Goal: Obtain resource: Download file/media

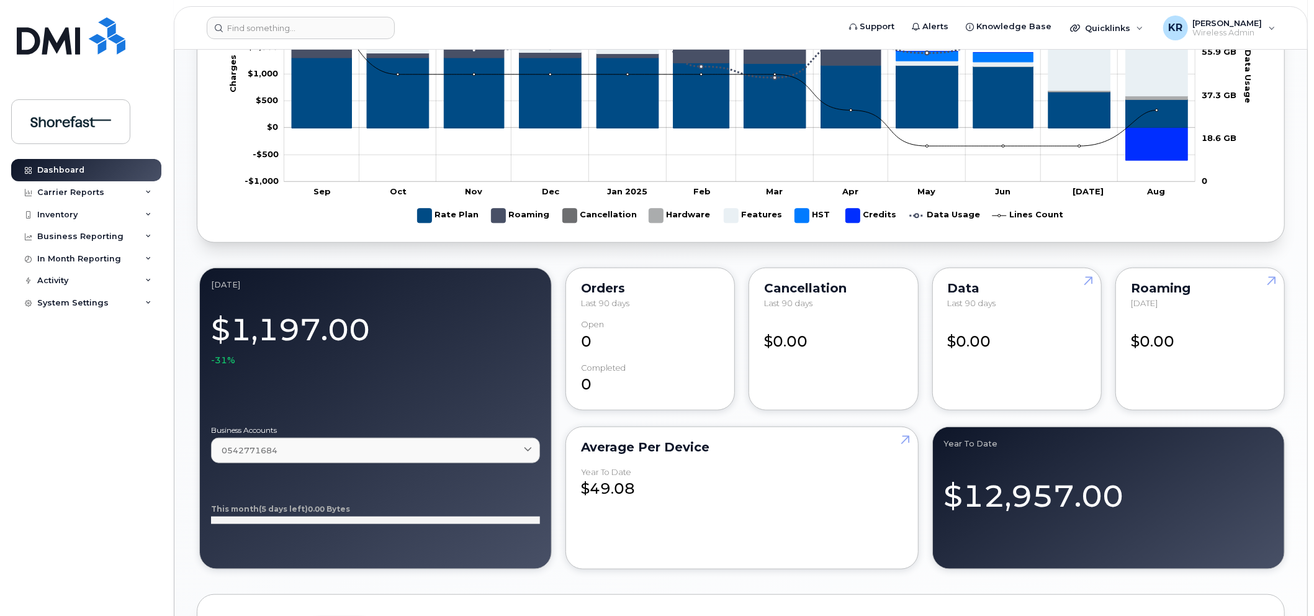
scroll to position [790, 0]
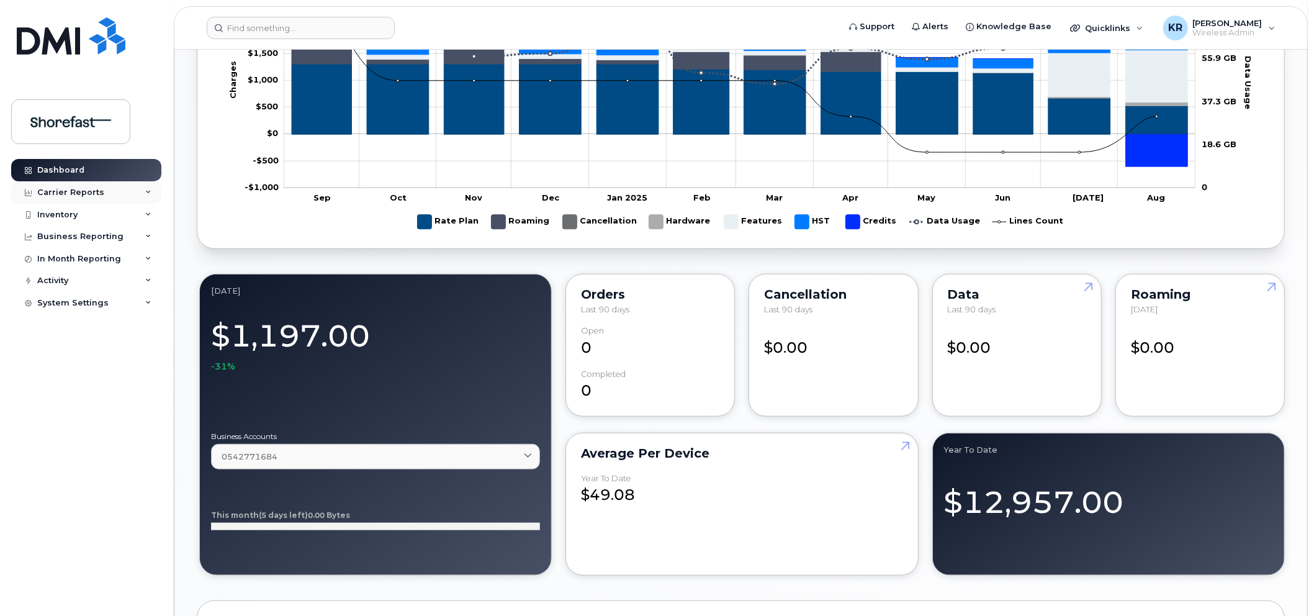
click at [78, 196] on div "Carrier Reports" at bounding box center [70, 192] width 67 height 10
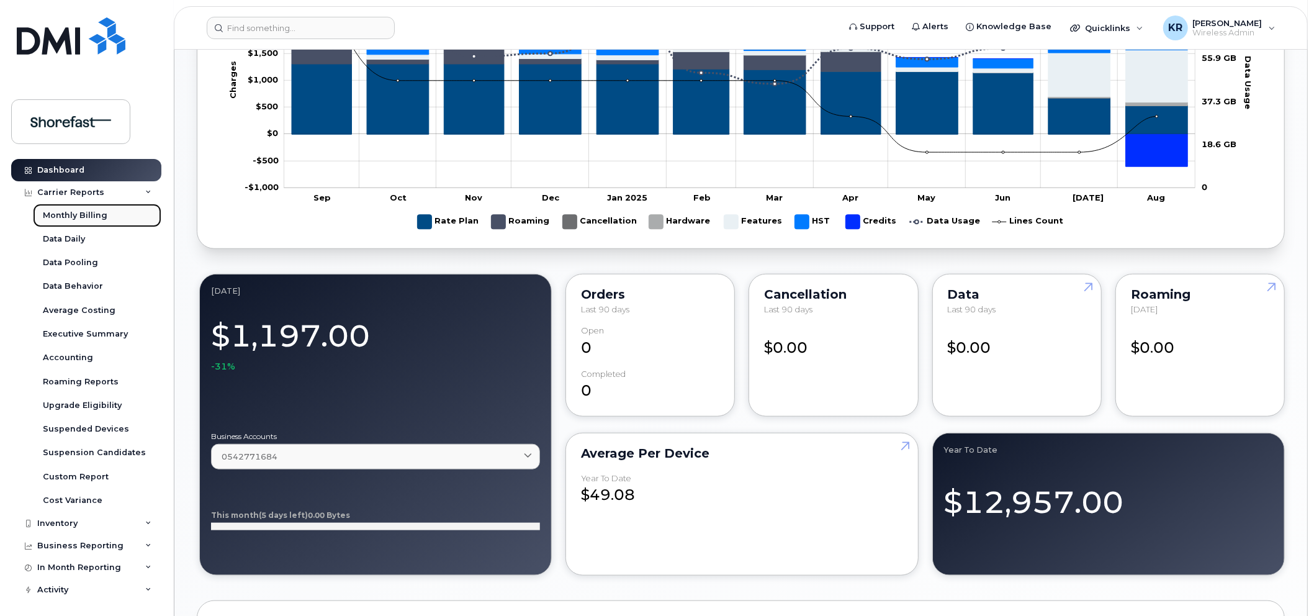
click at [61, 219] on div "Monthly Billing" at bounding box center [75, 215] width 65 height 11
click at [78, 363] on div "Accounting" at bounding box center [68, 357] width 50 height 11
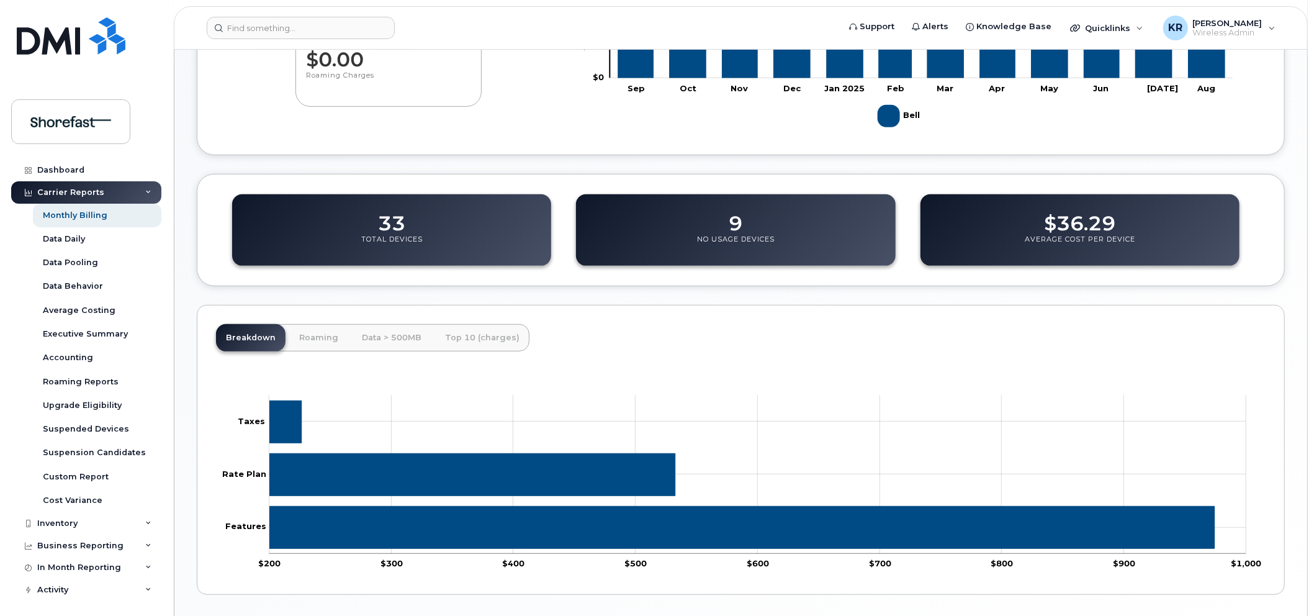
scroll to position [421, 0]
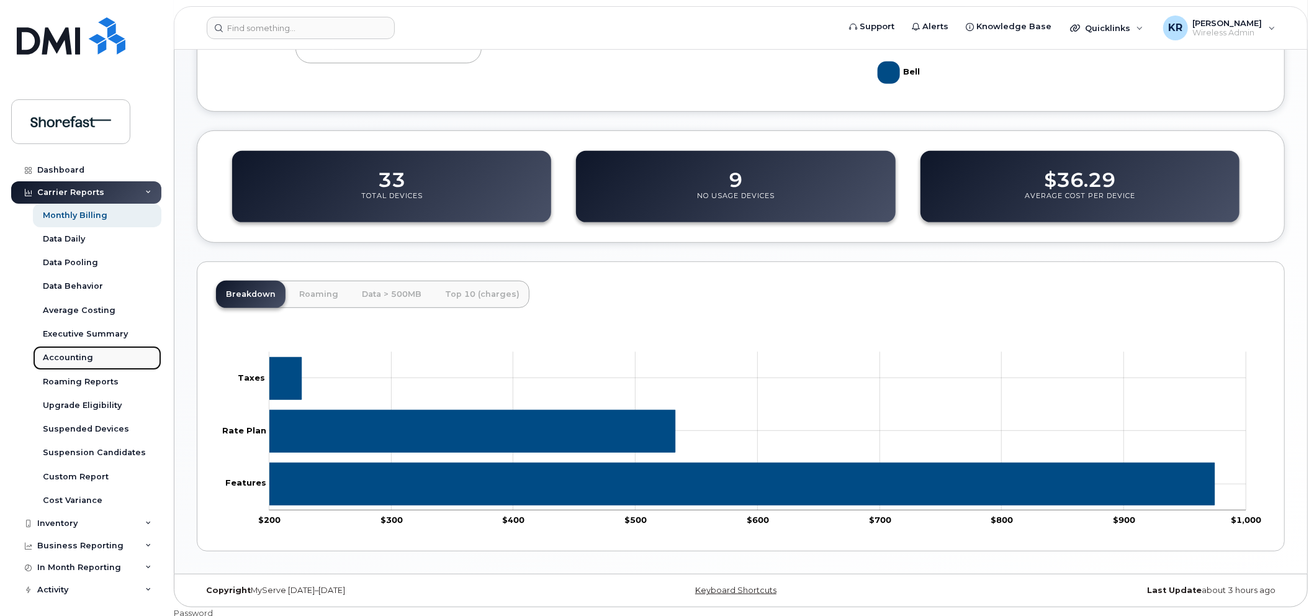
click at [73, 355] on div "Accounting" at bounding box center [68, 357] width 50 height 11
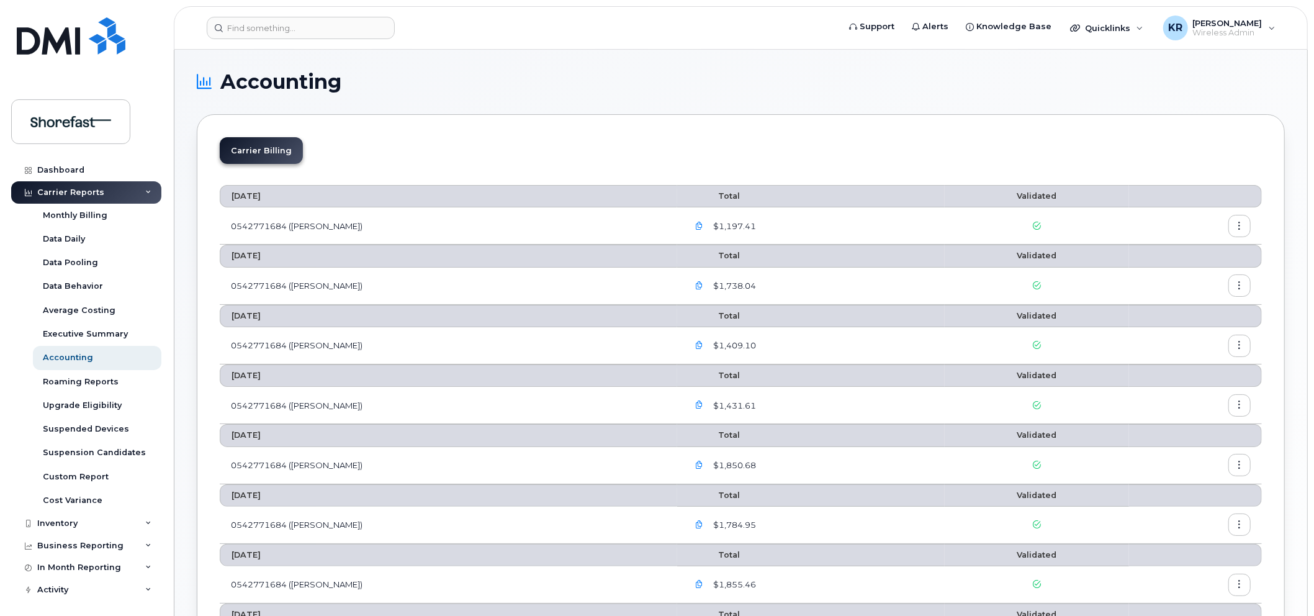
click at [1237, 227] on icon "button" at bounding box center [1240, 226] width 8 height 8
click at [1187, 274] on span "Download" at bounding box center [1183, 277] width 48 height 11
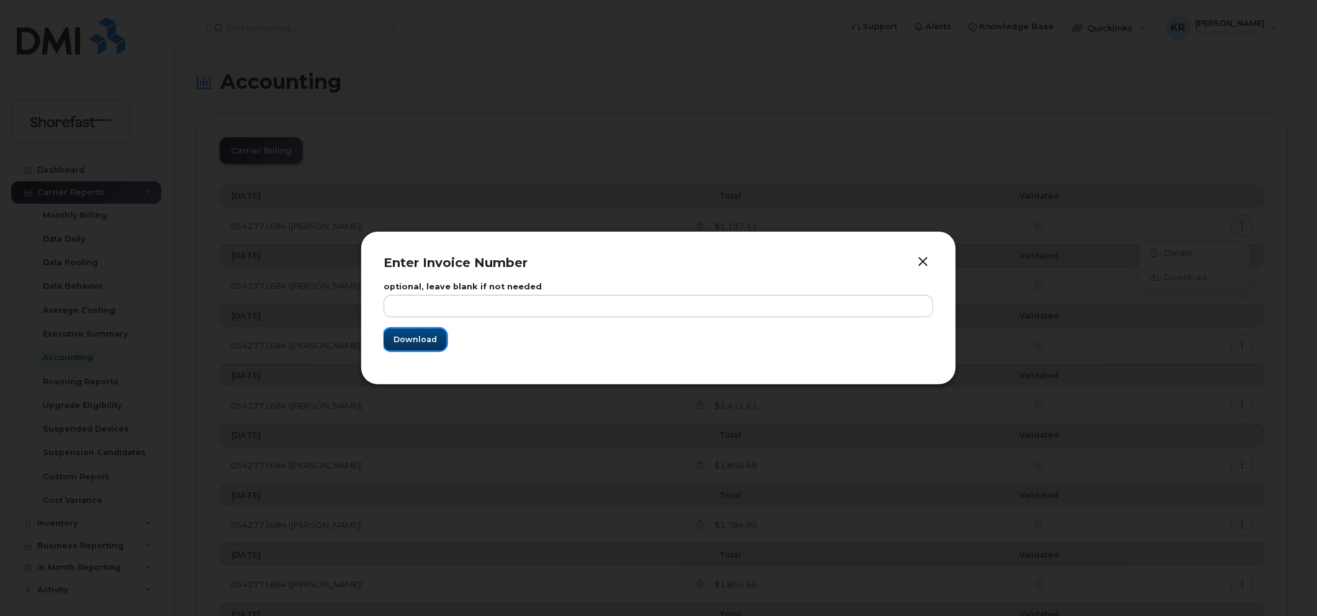
click at [404, 339] on span "Download" at bounding box center [415, 339] width 43 height 12
